Goal: Information Seeking & Learning: Learn about a topic

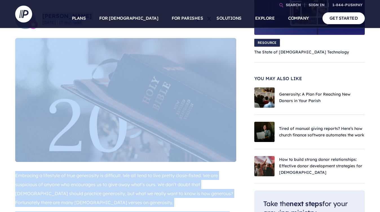
scroll to position [151, 0]
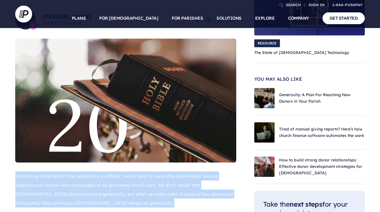
drag, startPoint x: 96, startPoint y: 134, endPoint x: 19, endPoint y: 151, distance: 78.4
copy div "Embracing a lifestyle of true generosity is difficult. We all tend to live pret…"
click at [59, 167] on section at bounding box center [190, 106] width 380 height 212
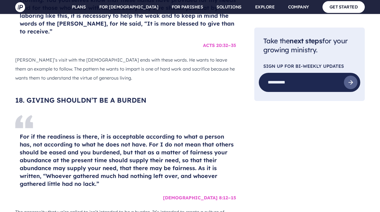
scroll to position [3087, 0]
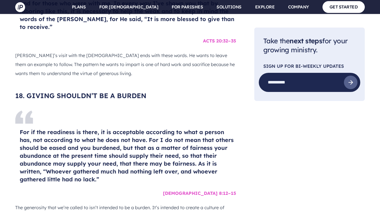
drag, startPoint x: 181, startPoint y: 172, endPoint x: 18, endPoint y: 85, distance: 184.7
copy div "The point is this: whoever sows sparingly will also reap sparingly, and whoever…"
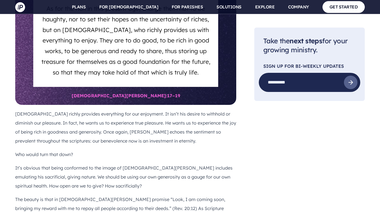
scroll to position [3504, 0]
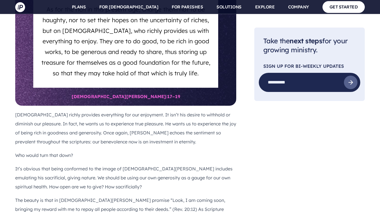
drag, startPoint x: 66, startPoint y: 87, endPoint x: 6, endPoint y: 65, distance: 63.5
drag, startPoint x: 70, startPoint y: 110, endPoint x: 18, endPoint y: 70, distance: 66.2
copy div "When it comes down to it, practicing generosity requires faith. In fact, it mig…"
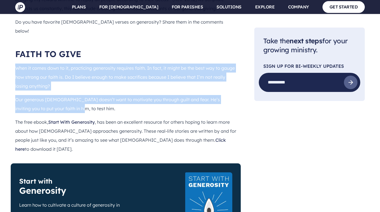
scroll to position [3713, 0]
